Goal: Information Seeking & Learning: Find specific fact

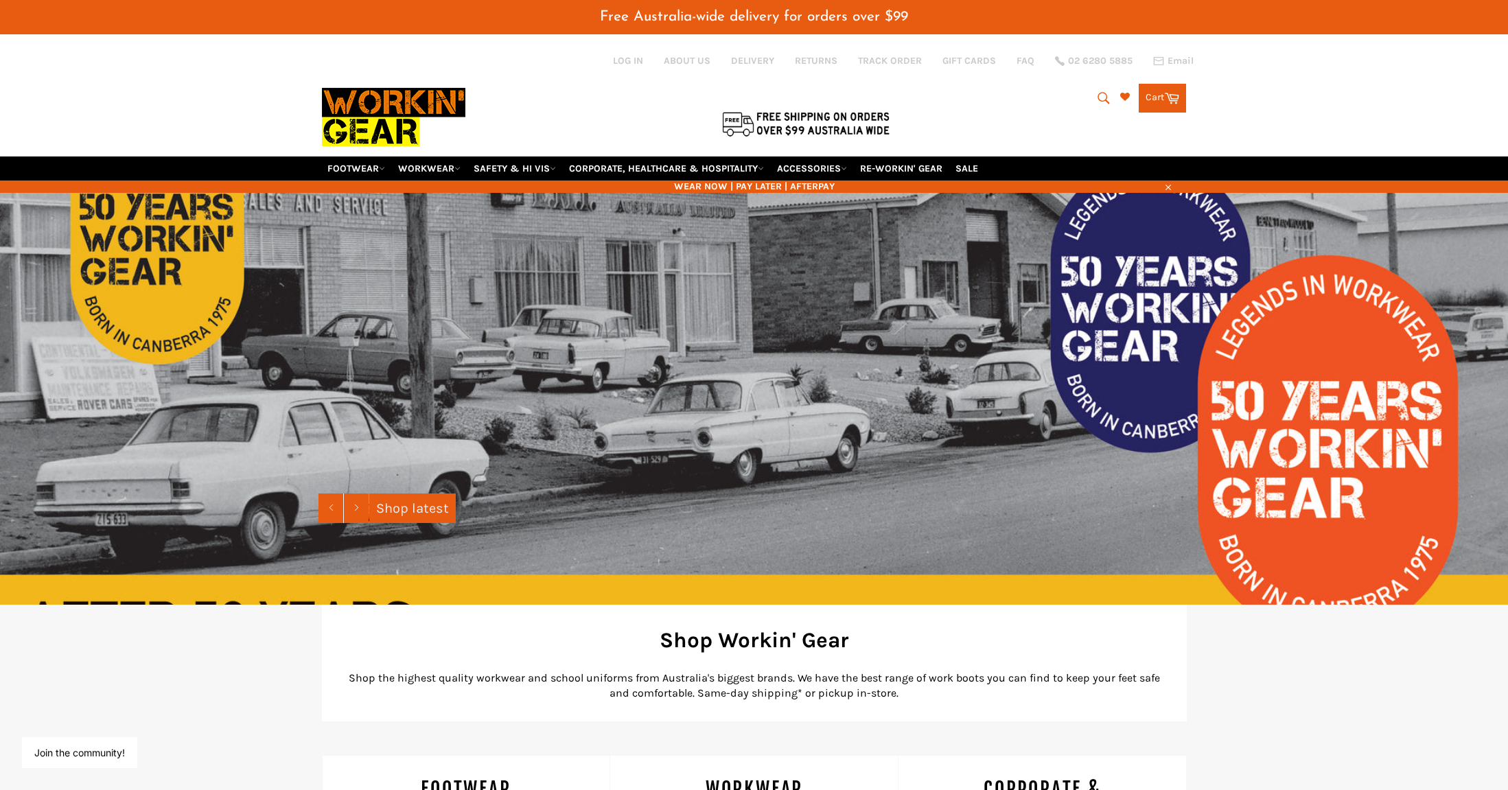
click at [1103, 91] on icon "submit" at bounding box center [1103, 98] width 15 height 15
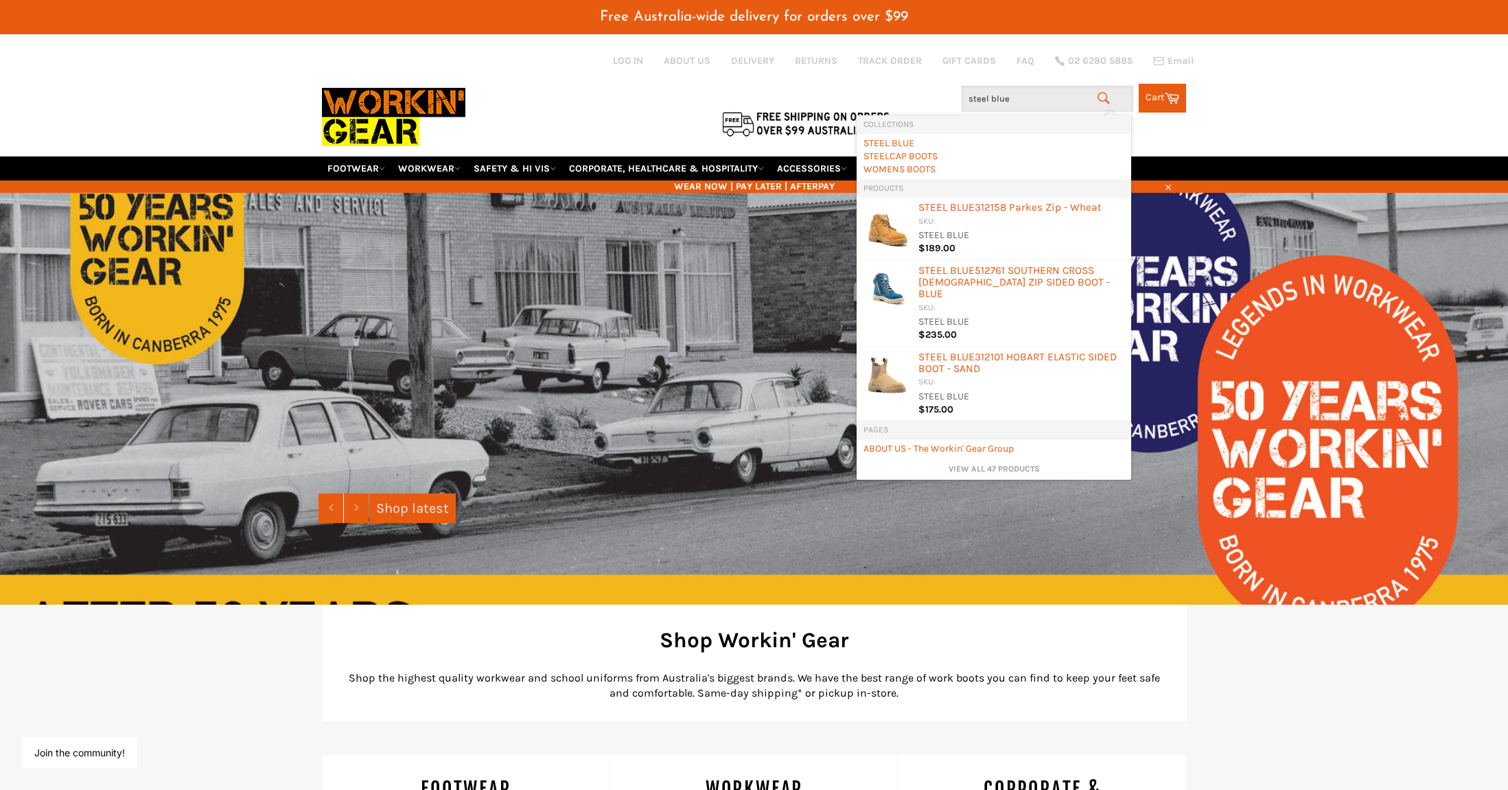
type input "steel blue"
click at [1100, 91] on icon "submit" at bounding box center [1103, 98] width 15 height 15
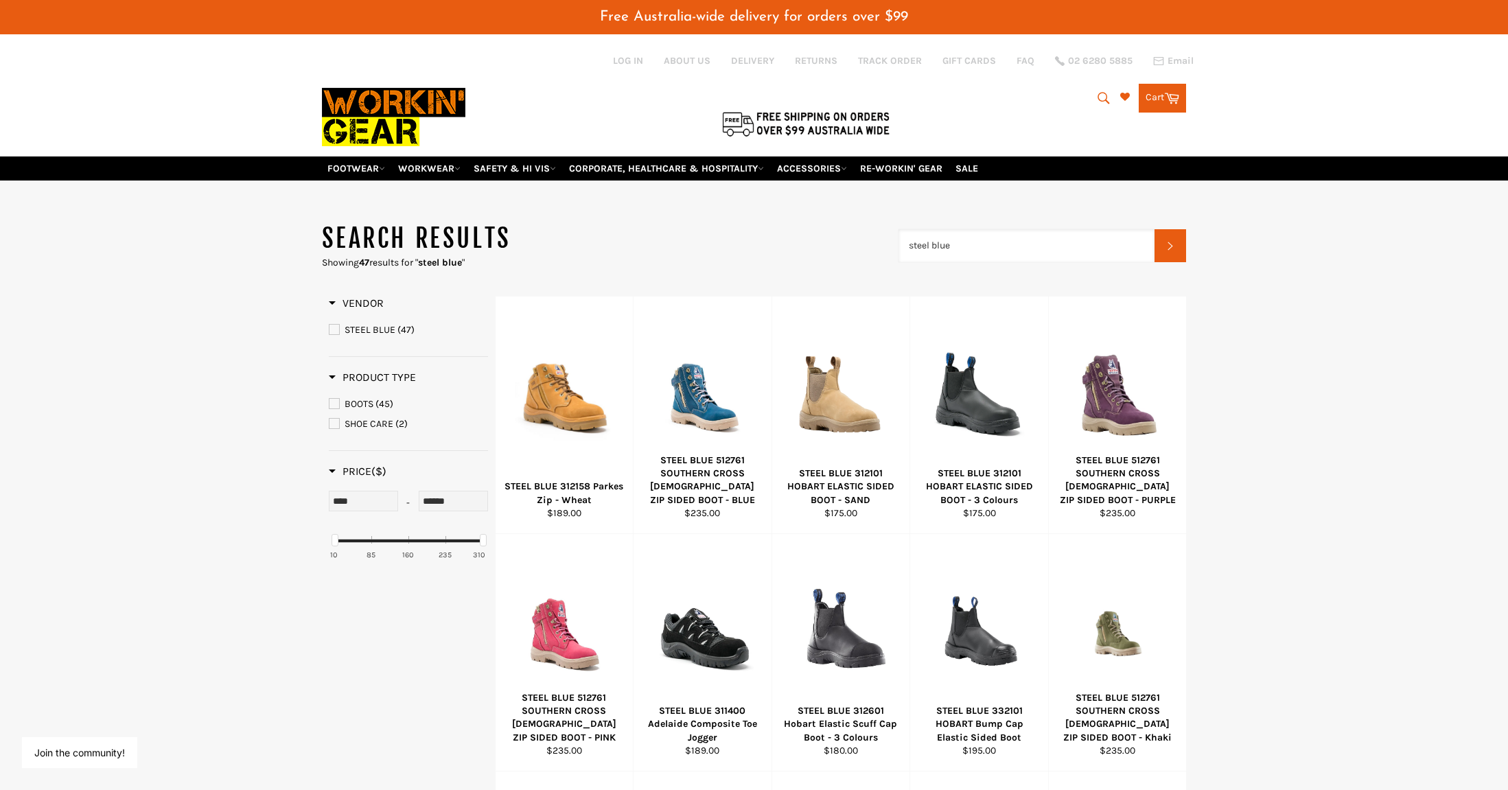
click at [964, 236] on input "steel blue" at bounding box center [1026, 245] width 257 height 33
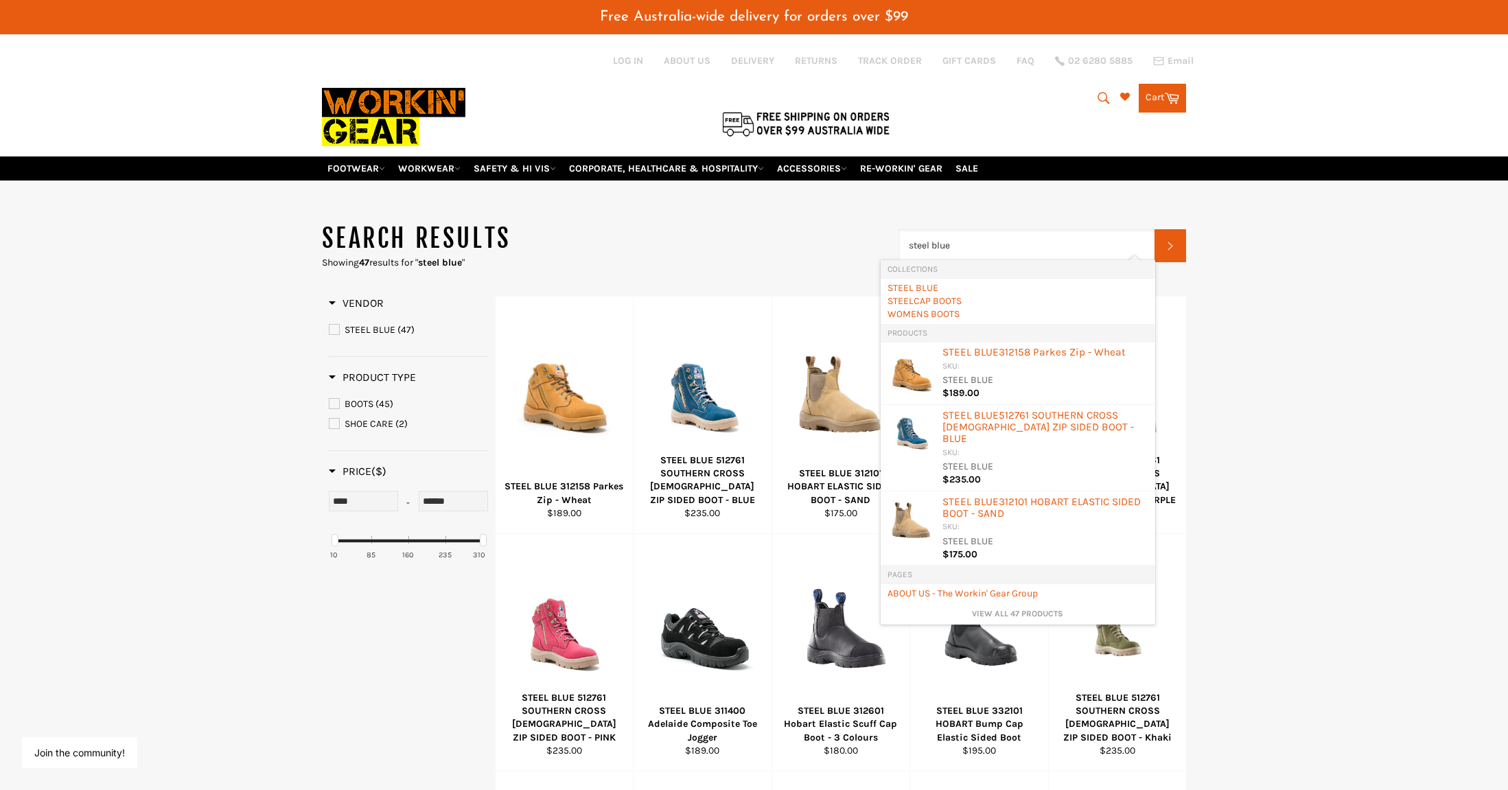
paste input "382102"
type input "382102"
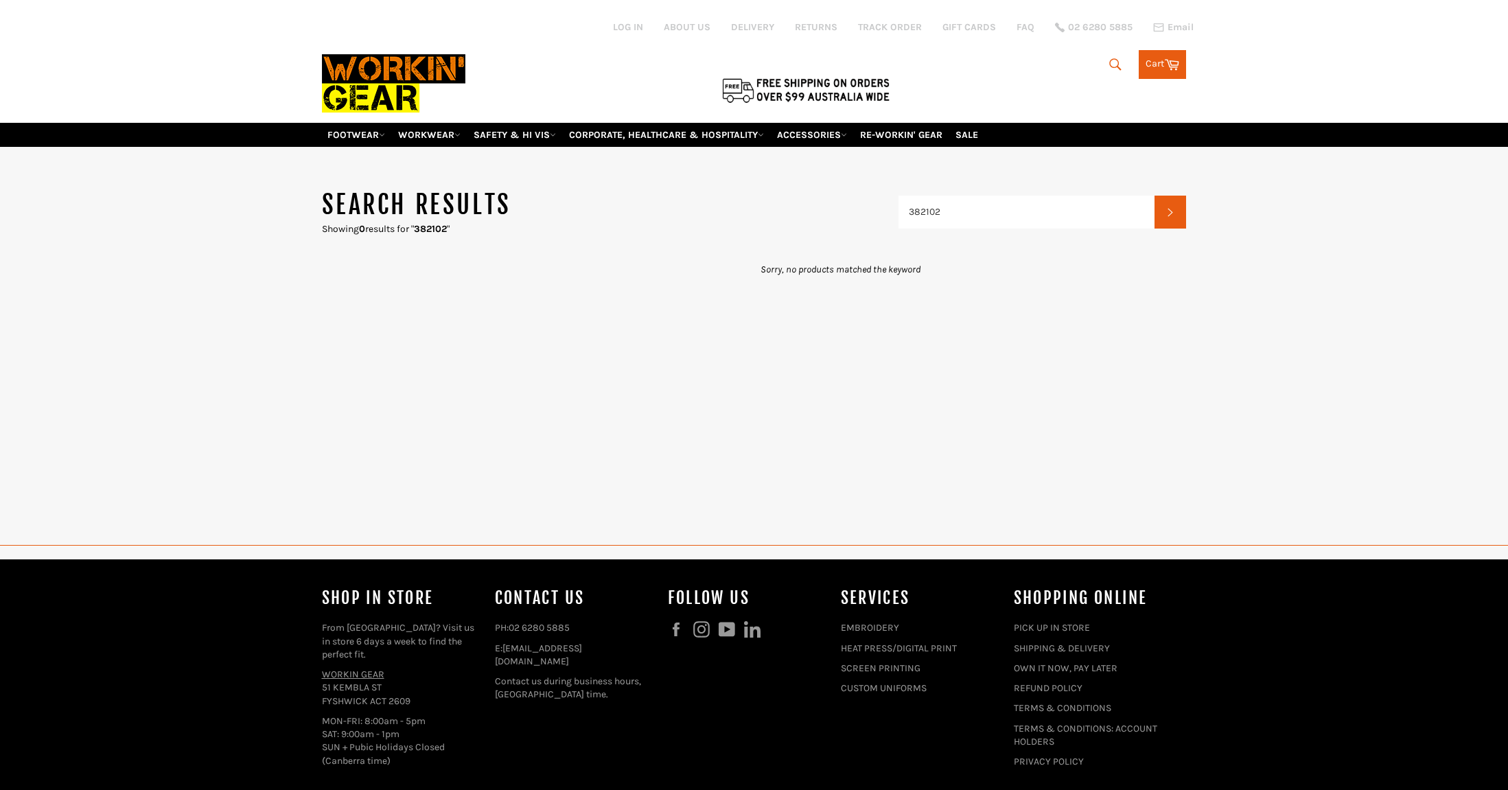
click at [1042, 198] on input "382102" at bounding box center [1026, 212] width 257 height 33
click at [1043, 197] on input "382102" at bounding box center [1026, 212] width 257 height 33
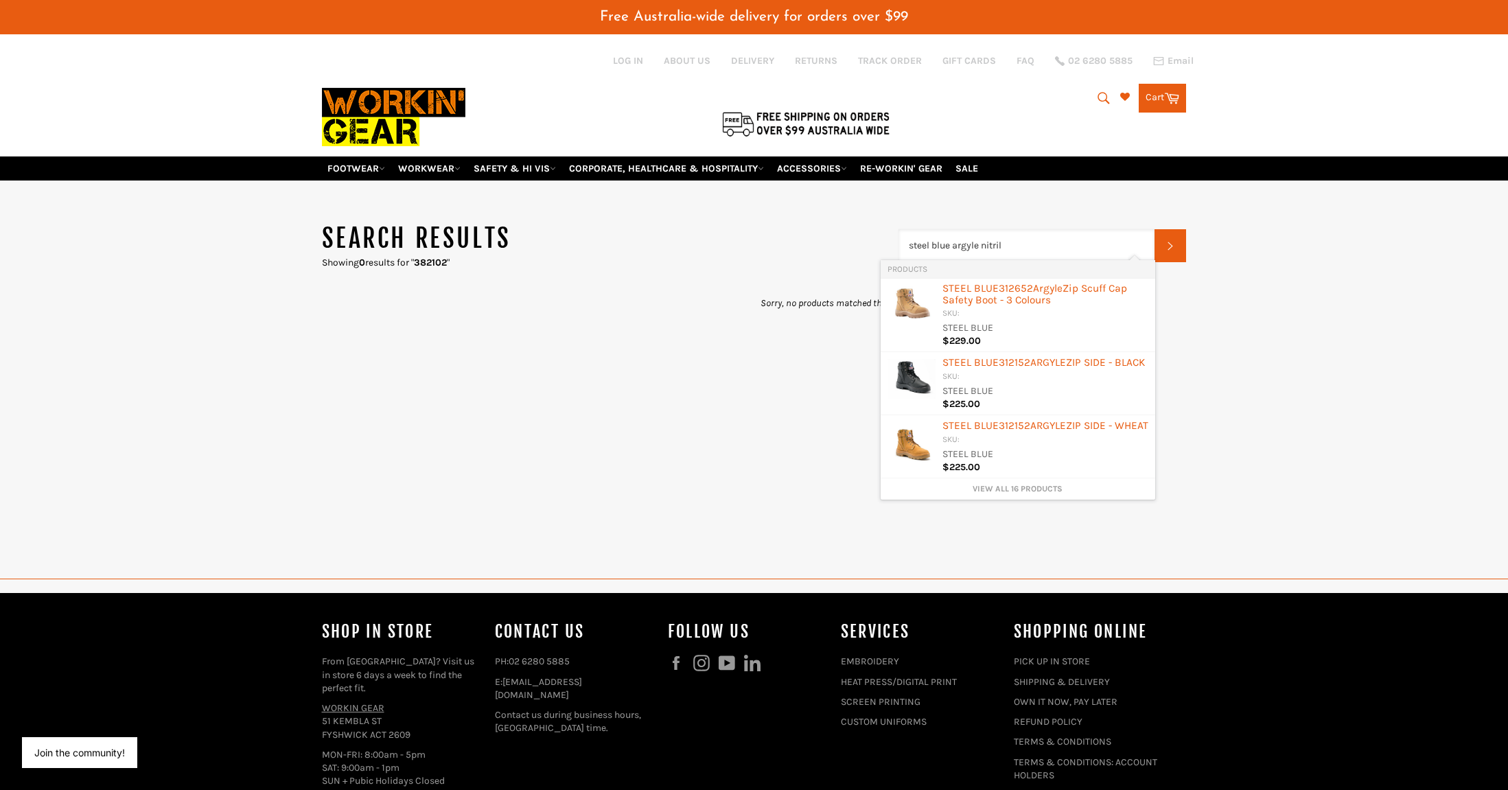
type input "steel blue argyle nitrile"
